Goal: Information Seeking & Learning: Learn about a topic

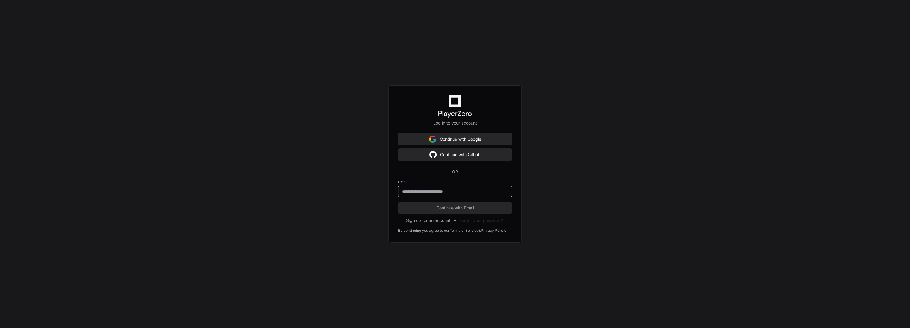
click at [470, 193] on input "email" at bounding box center [455, 191] width 106 height 6
type input "**********"
click at [398, 202] on button "Continue with Email" at bounding box center [455, 208] width 114 height 12
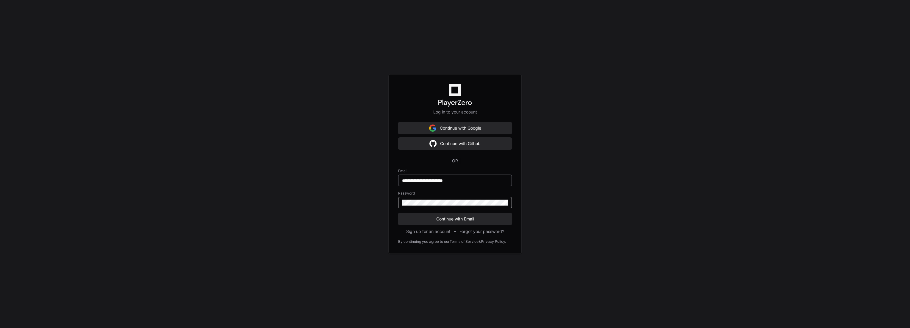
click at [398, 213] on button "Continue with Email" at bounding box center [455, 219] width 114 height 12
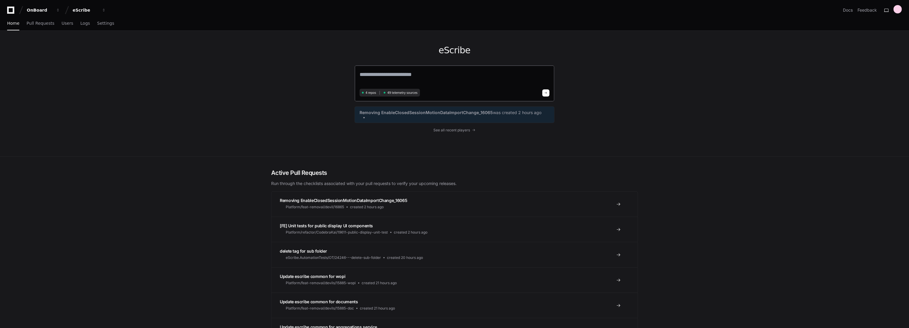
click at [435, 69] on div "4 repos 49 telemetry sources" at bounding box center [454, 83] width 200 height 36
drag, startPoint x: 435, startPoint y: 69, endPoint x: 429, endPoint y: 75, distance: 8.2
click at [433, 71] on div "4 repos 49 telemetry sources" at bounding box center [454, 83] width 200 height 36
click at [428, 75] on textarea at bounding box center [454, 78] width 190 height 17
type textarea "**********"
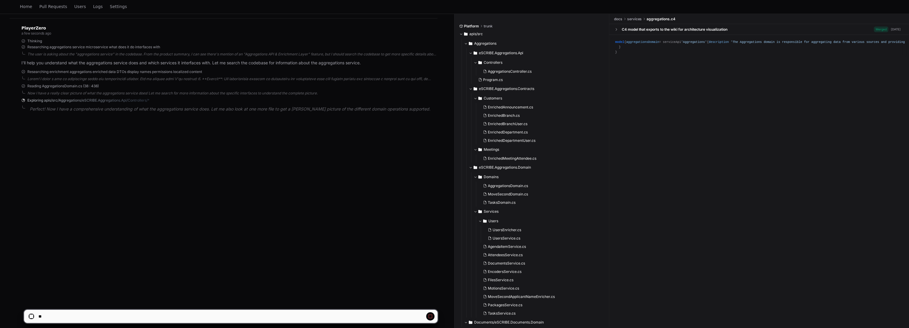
scroll to position [96, 0]
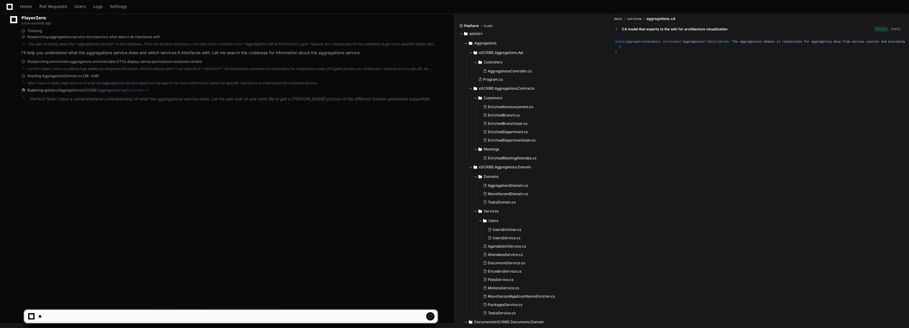
click at [219, 97] on p "Perfect! Now I have a comprehensive understanding of what the aggregations serv…" at bounding box center [234, 99] width 408 height 7
click at [93, 91] on span "Exploring apis/src/Aggregations/eSCRIBE.Aggregations.Api/Controllers/*" at bounding box center [88, 90] width 122 height 5
click at [86, 75] on span "Reading AggregationsDomain.cs (38 : 438)" at bounding box center [62, 75] width 71 height 5
click at [90, 84] on div "Now I have a really clear picture of what the aggregations service does! Let me…" at bounding box center [232, 83] width 410 height 5
click at [83, 101] on p "Perfect! Now I have a comprehensive understanding of what the aggregations serv…" at bounding box center [234, 101] width 408 height 7
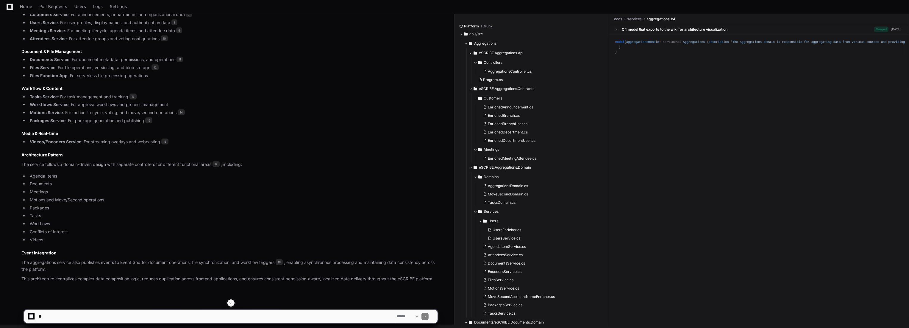
scroll to position [440, 0]
click at [253, 158] on article "The aggregations service is a centralized data composition and enrichment layer…" at bounding box center [229, 68] width 416 height 425
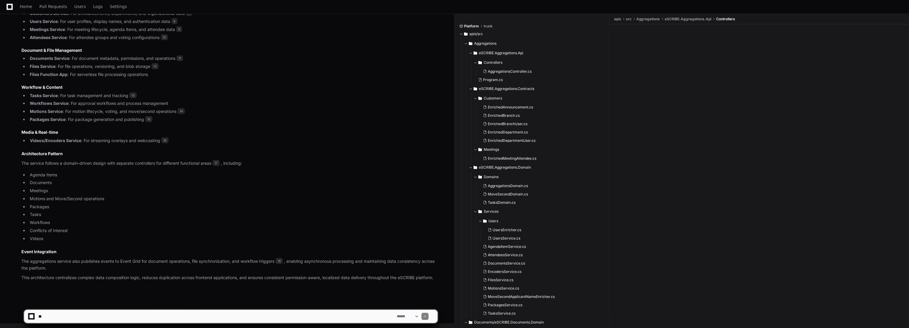
click at [196, 157] on article "The aggregations service is a centralized data composition and enrichment layer…" at bounding box center [229, 68] width 416 height 425
click at [198, 164] on p "The service follows a domain-driven design with separate controllers for differ…" at bounding box center [229, 163] width 416 height 7
click at [296, 168] on article "The aggregations service is a centralized data composition and enrichment layer…" at bounding box center [229, 68] width 416 height 425
click at [256, 123] on article "The aggregations service is a centralized data composition and enrichment layer…" at bounding box center [229, 68] width 416 height 425
